Goal: Information Seeking & Learning: Learn about a topic

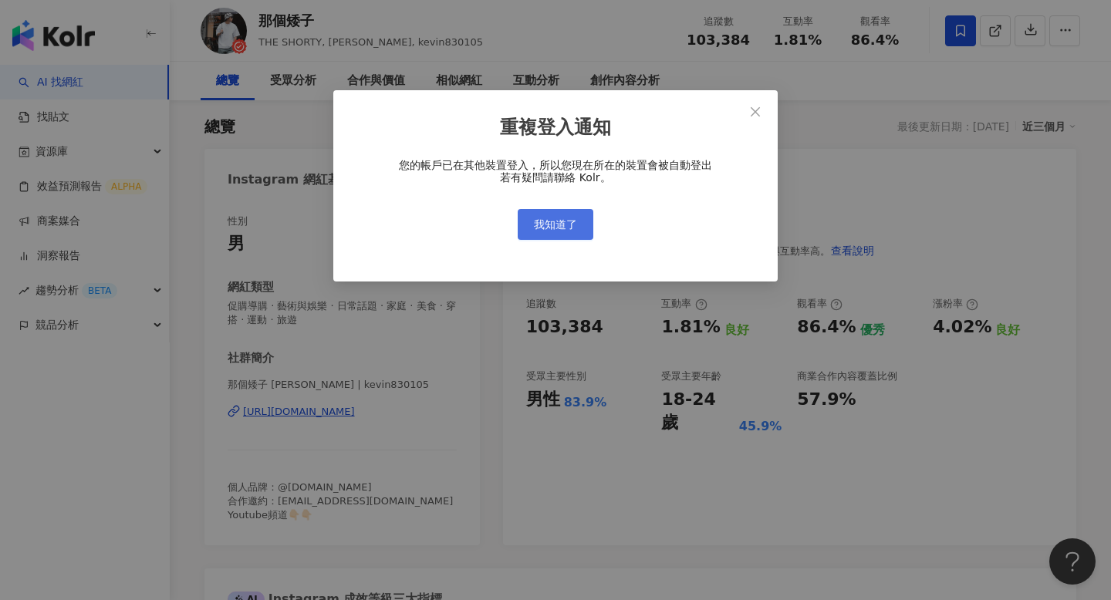
click at [583, 231] on button "我知道了" at bounding box center [556, 224] width 76 height 31
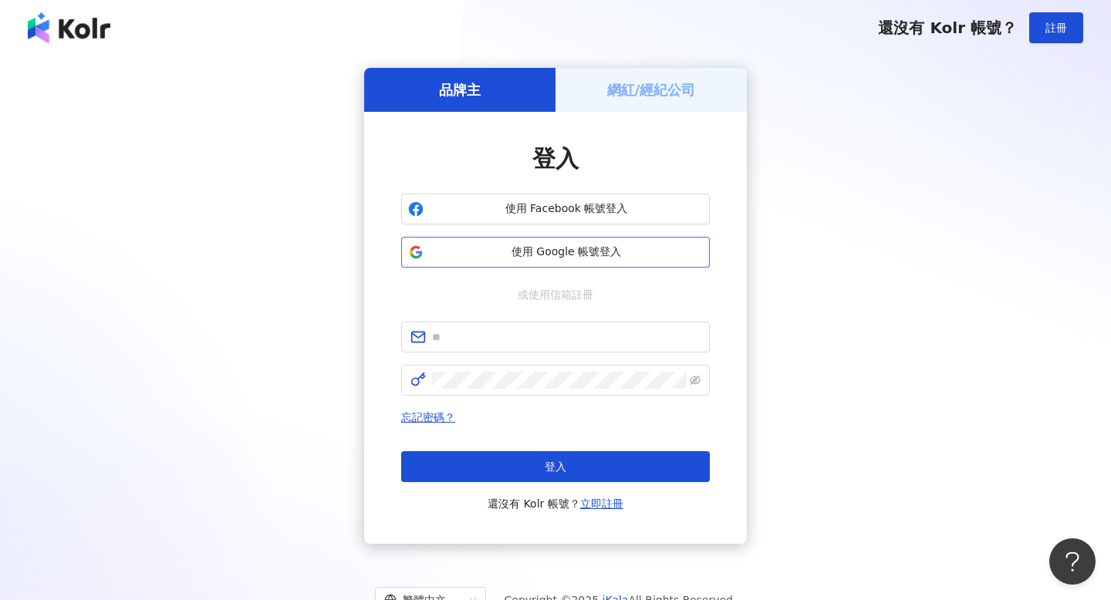
click at [580, 261] on button "使用 Google 帳號登入" at bounding box center [555, 252] width 309 height 31
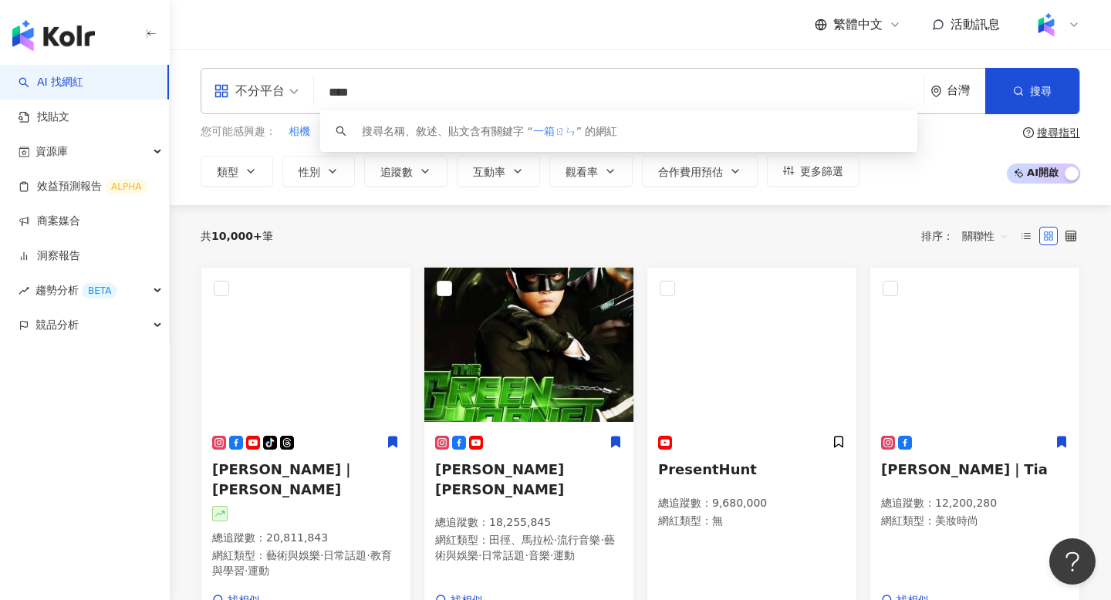
type input "***"
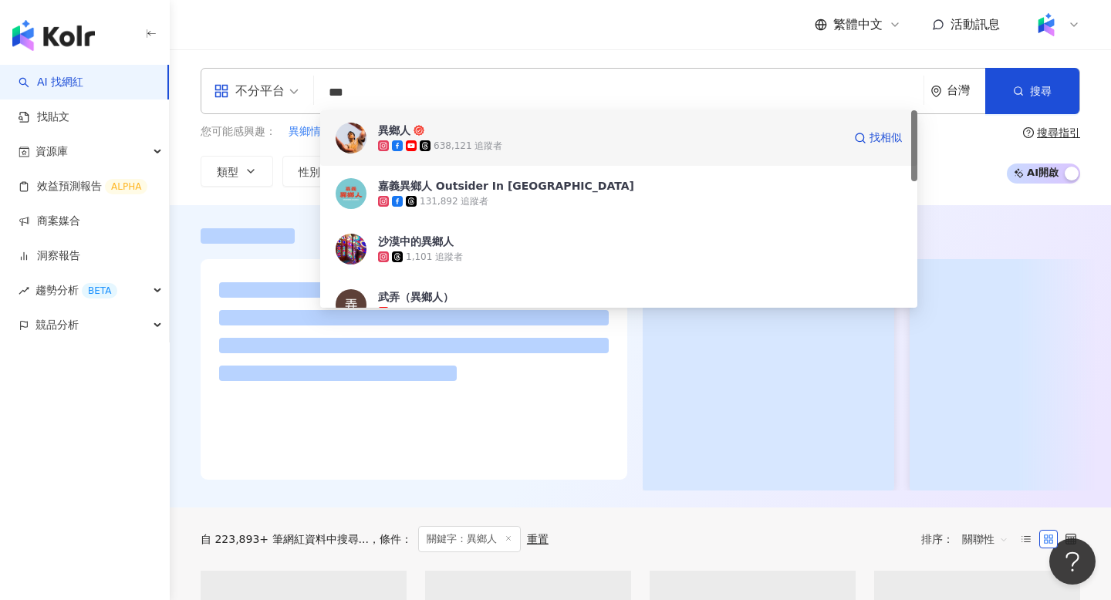
click at [480, 132] on span "異鄉人" at bounding box center [610, 130] width 465 height 15
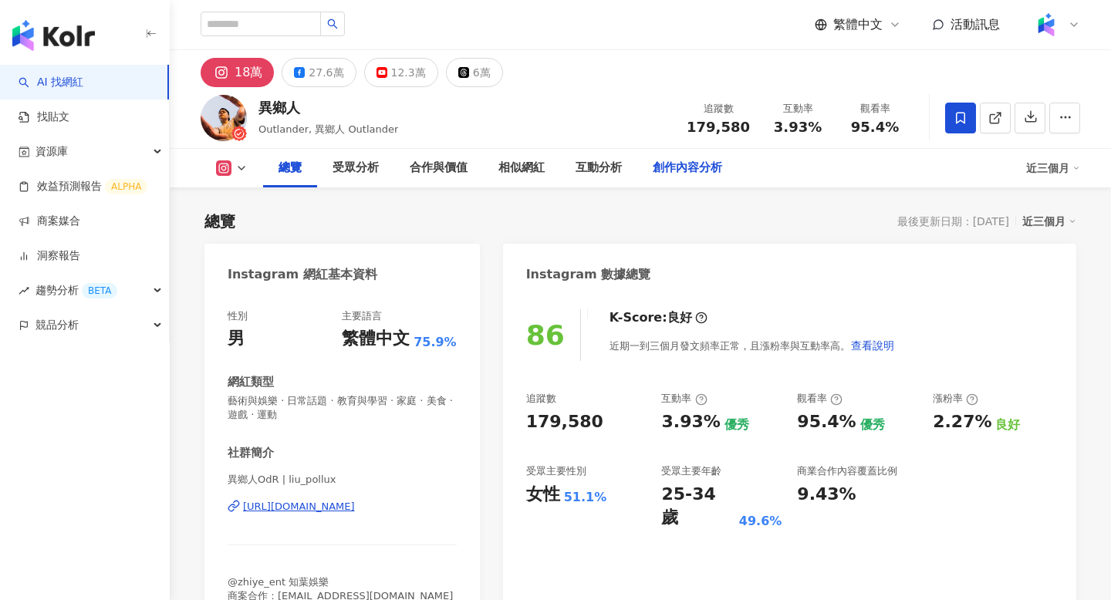
click at [698, 163] on div "創作內容分析" at bounding box center [687, 168] width 69 height 19
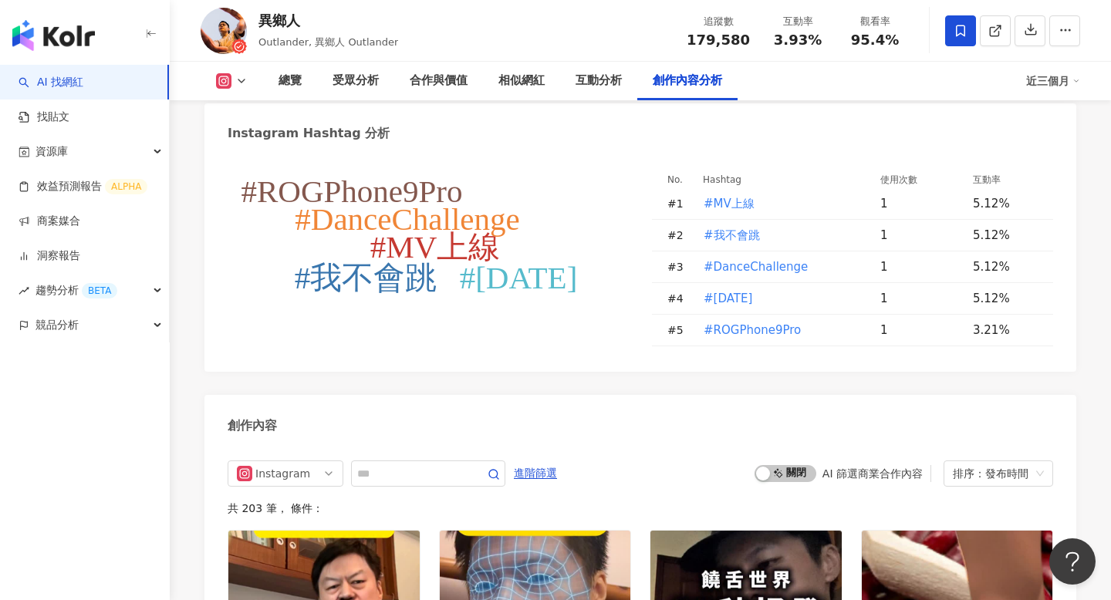
scroll to position [4637, 0]
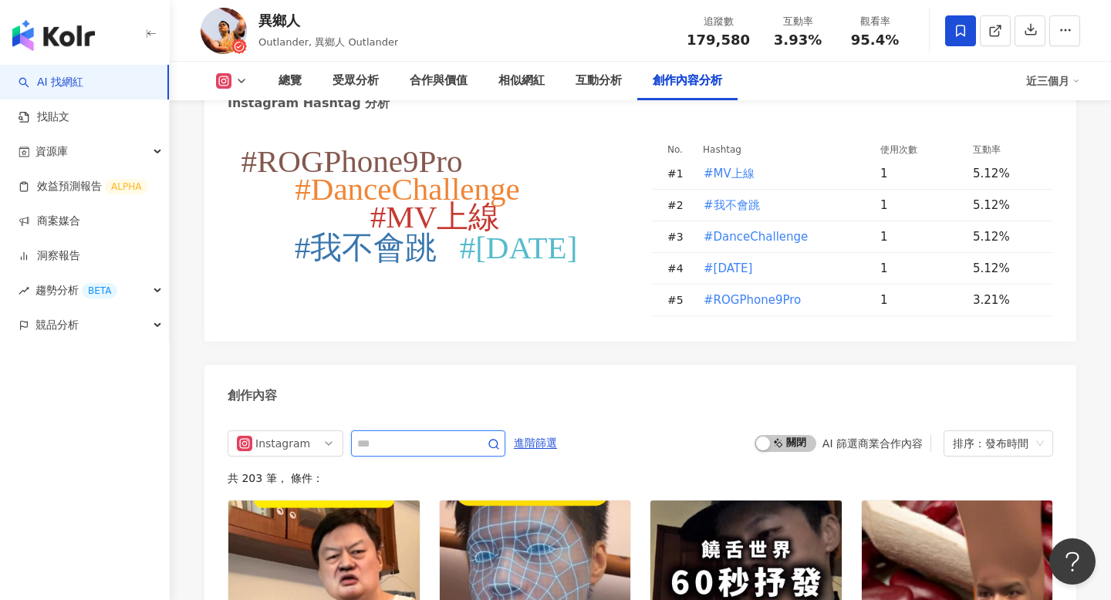
click at [392, 434] on input "text" at bounding box center [411, 443] width 108 height 19
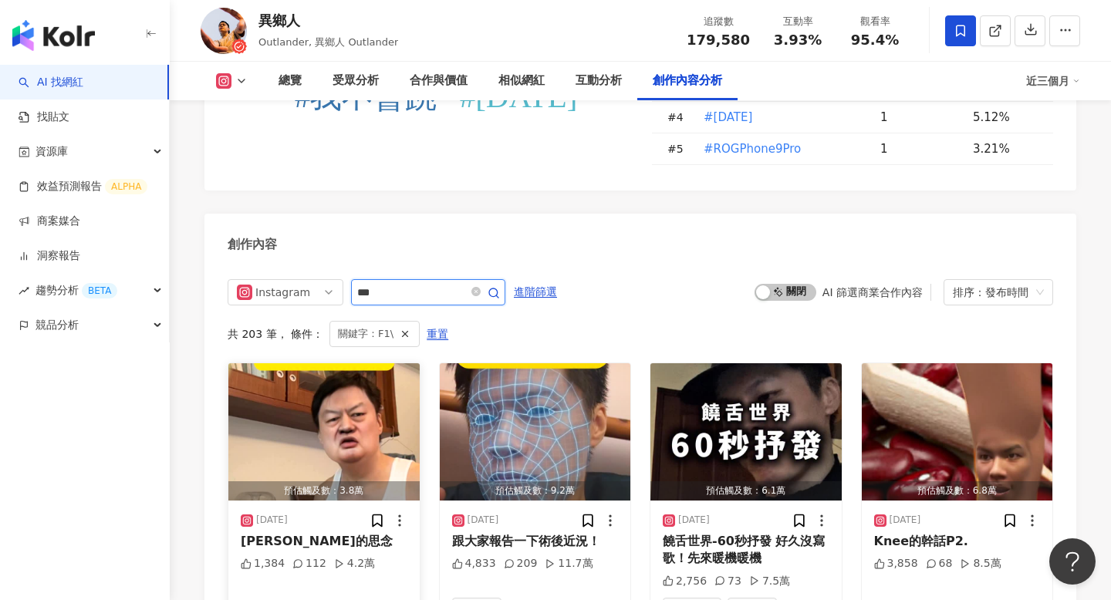
scroll to position [4739, 0]
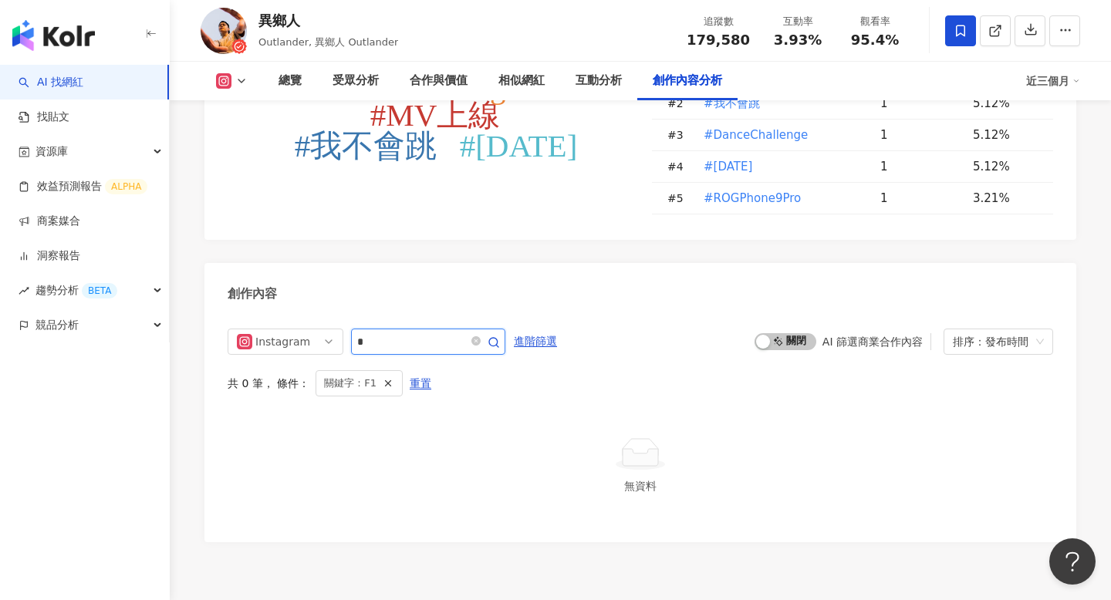
type input "*"
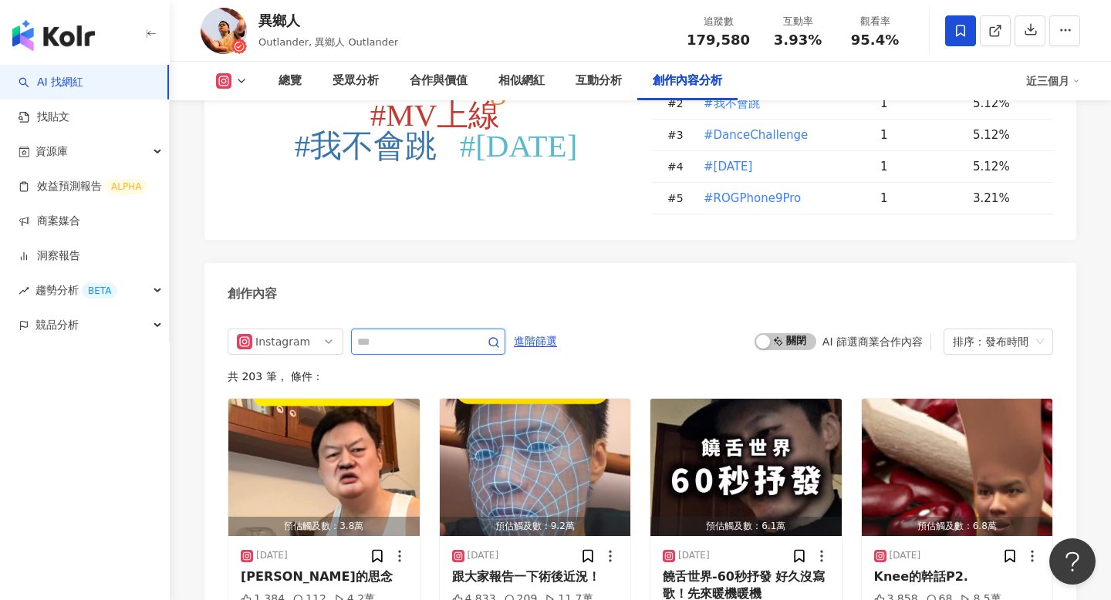
scroll to position [4789, 0]
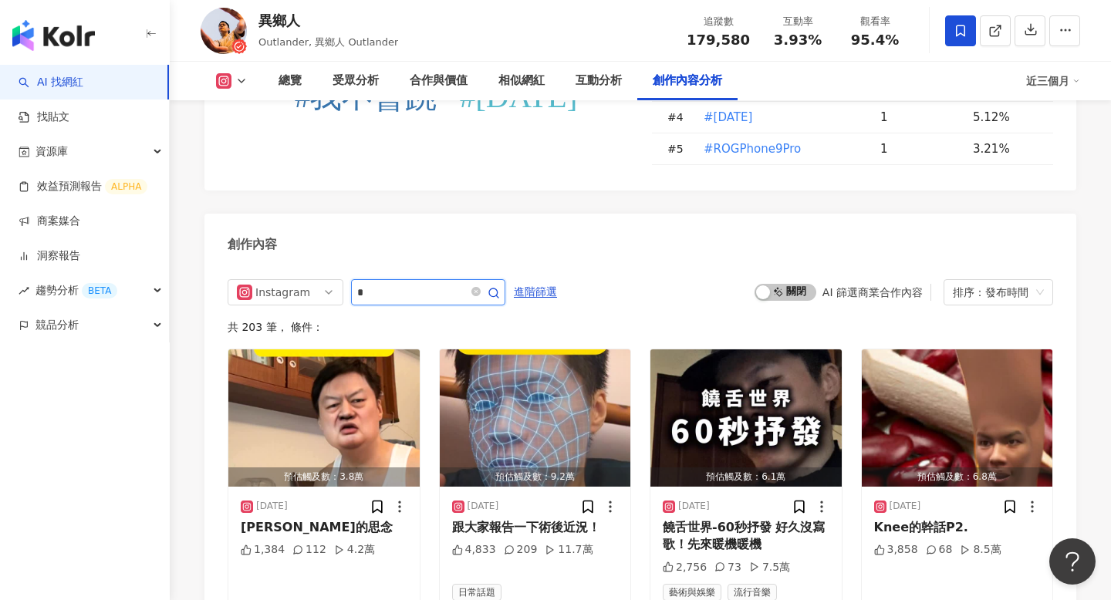
type input "*"
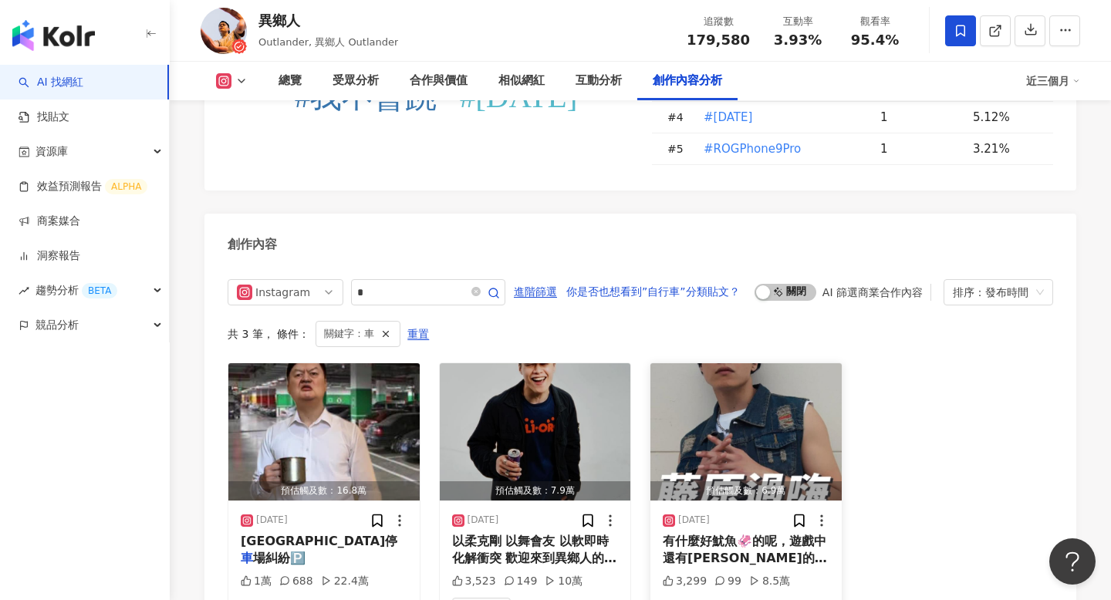
click at [723, 534] on span "有什麼好魷魚🦑的呢，遊戲中還有[PERSON_NAME]的" at bounding box center [745, 550] width 164 height 32
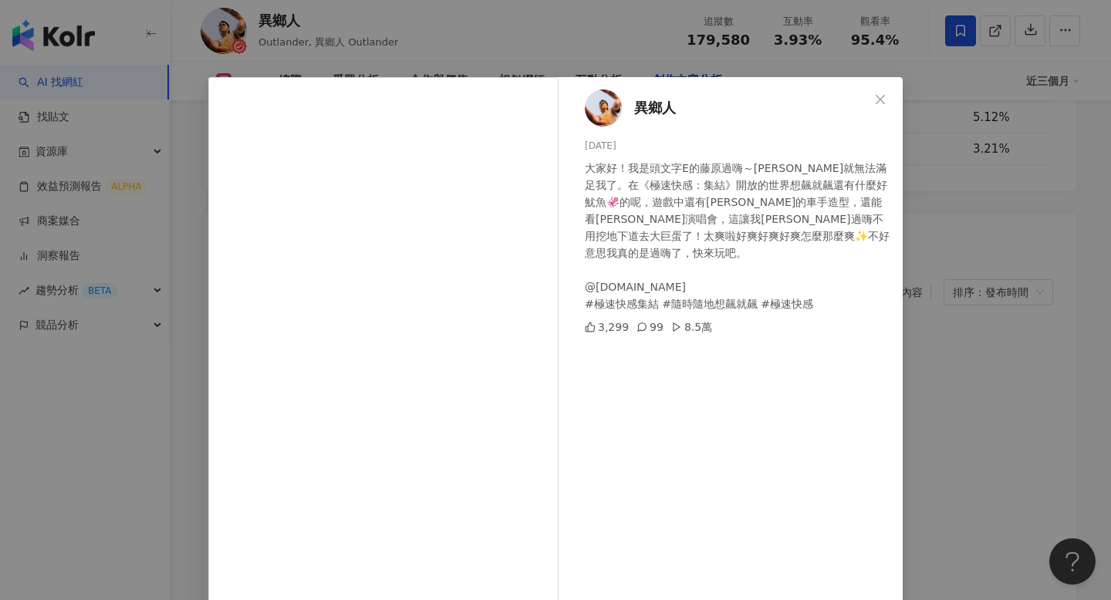
scroll to position [15, 0]
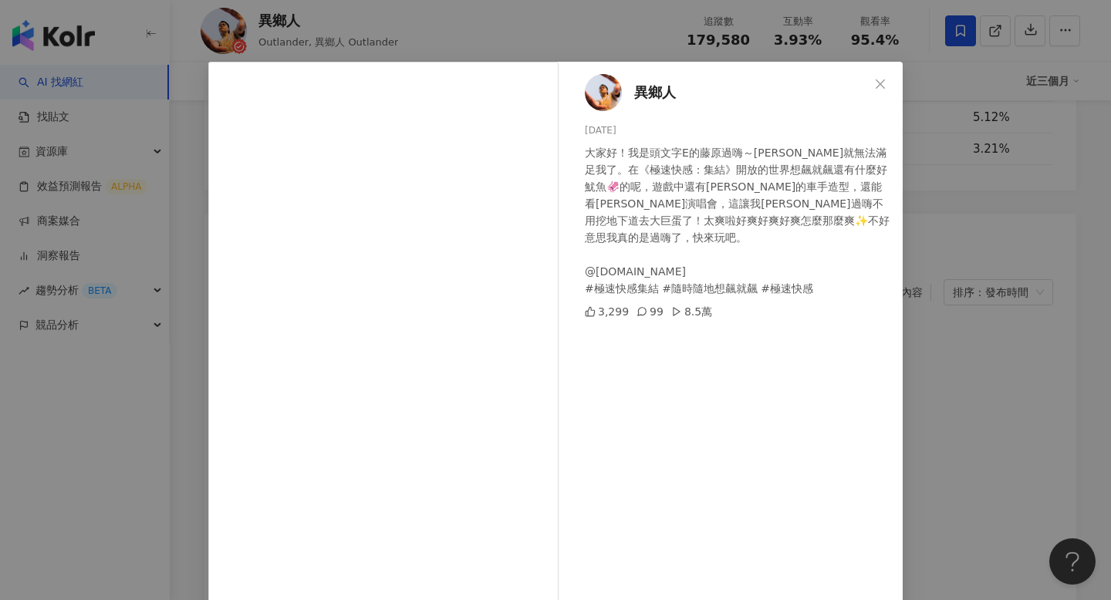
click at [947, 327] on div "異鄉人 [DATE] 大家好！我是頭文字E的藤原過嗨～[PERSON_NAME]就無法滿足我了。在《極速快感：集結》開放的世界想飆就飆還有什麼好魷魚🦑的呢，遊…" at bounding box center [555, 300] width 1111 height 600
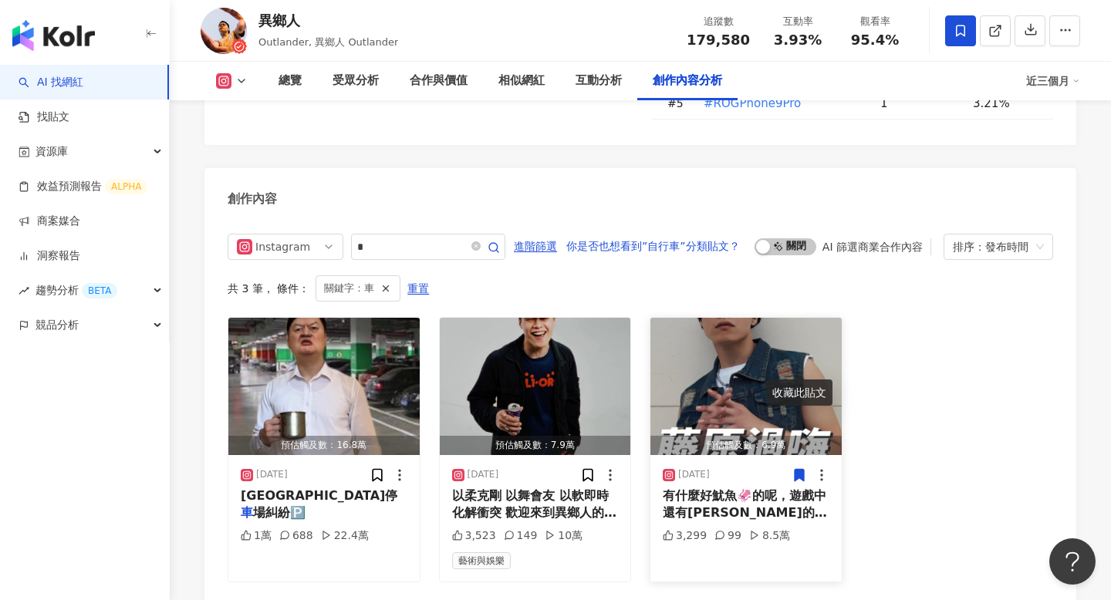
scroll to position [4847, 0]
